Goal: Find specific page/section: Find specific page/section

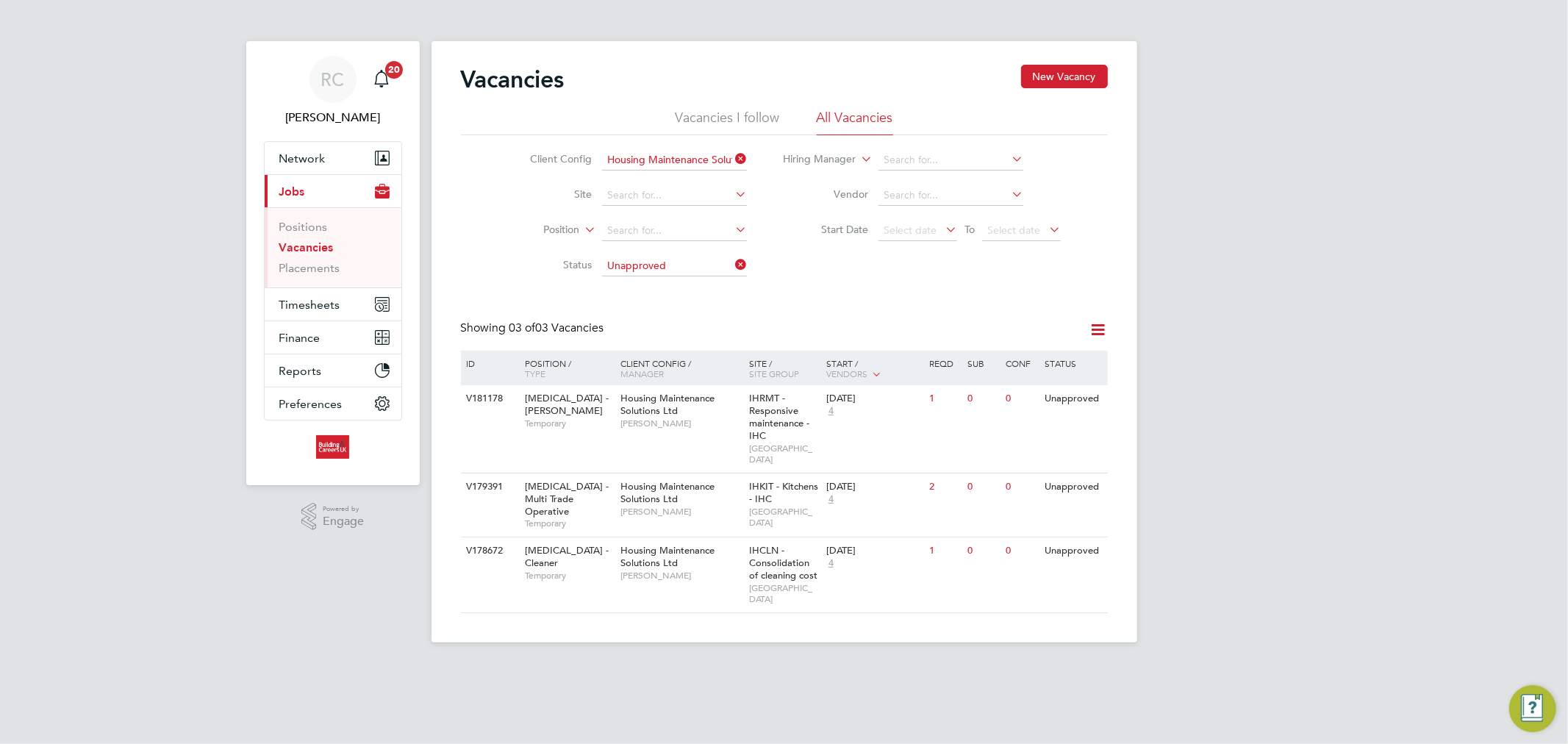
click at [322, 239] on li "Positions" at bounding box center [334, 230] width 110 height 21
click at [318, 244] on link "Vacancies" at bounding box center [307, 247] width 55 height 14
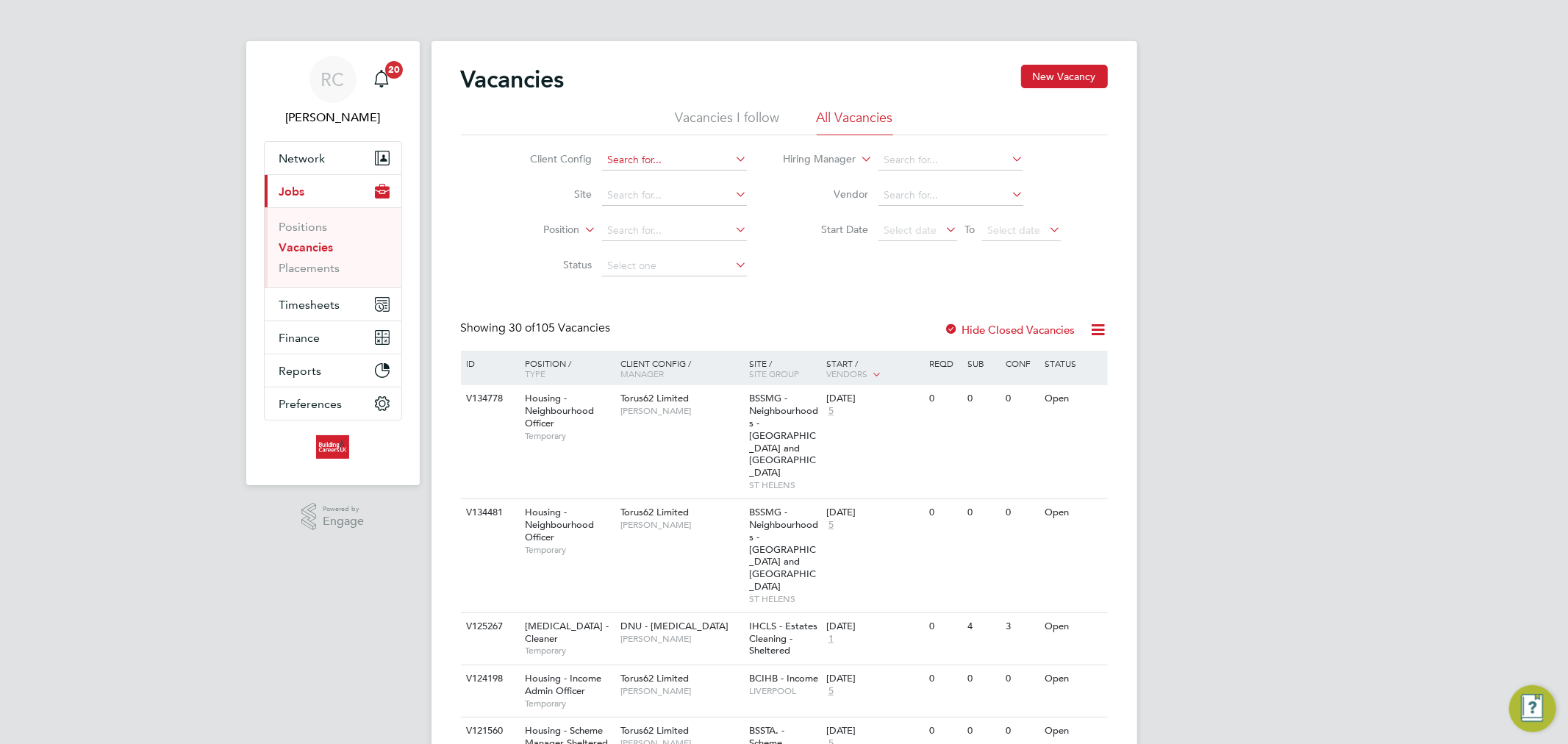
click at [688, 156] on input at bounding box center [675, 160] width 145 height 21
click at [671, 171] on li "Hous ing Maintenance Solutions Ltd" at bounding box center [732, 180] width 263 height 20
type input "Housing Maintenance Solutions Ltd"
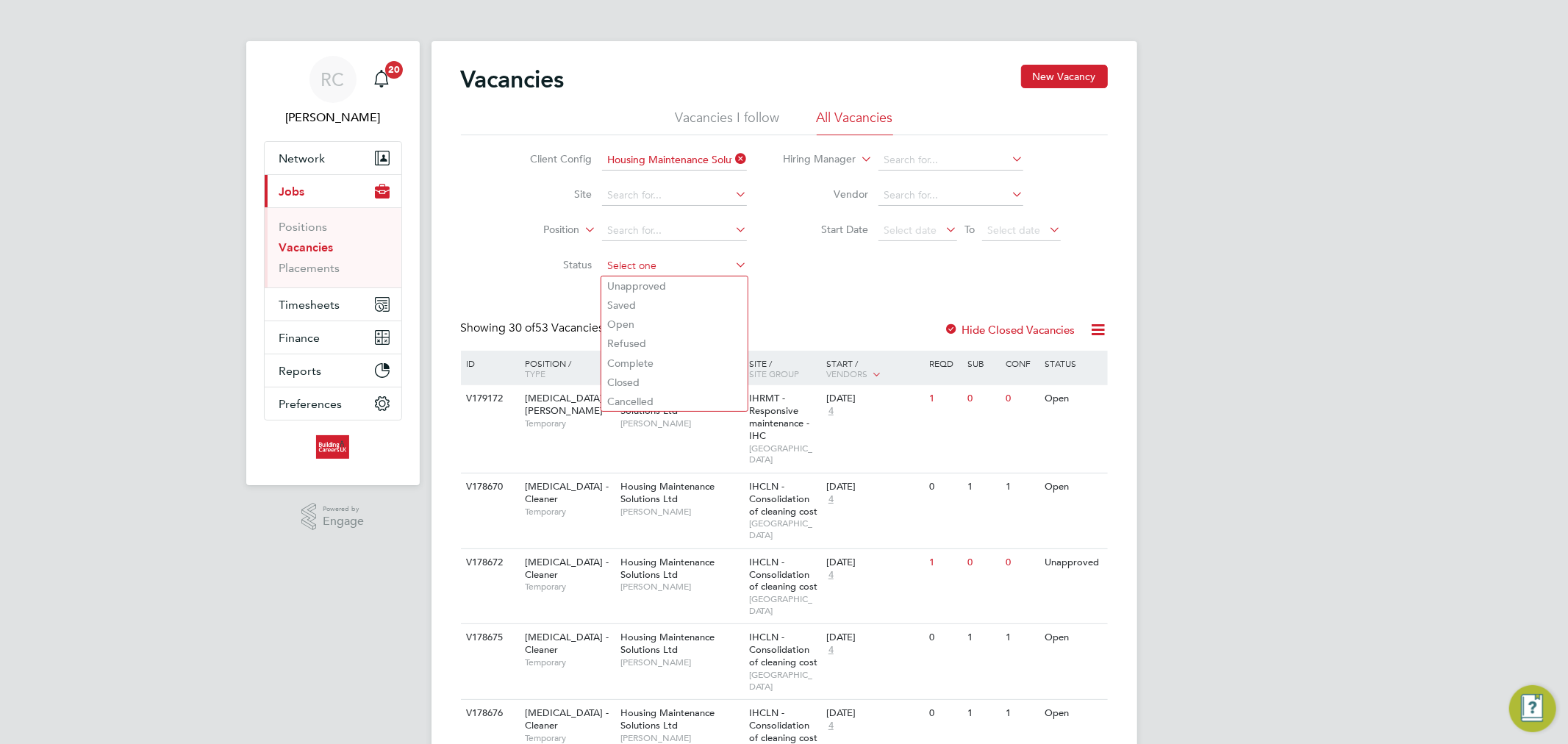
click at [642, 261] on input at bounding box center [675, 266] width 145 height 21
click at [640, 284] on li "Unapproved" at bounding box center [675, 286] width 146 height 19
type input "Unapproved"
